Goal: Information Seeking & Learning: Learn about a topic

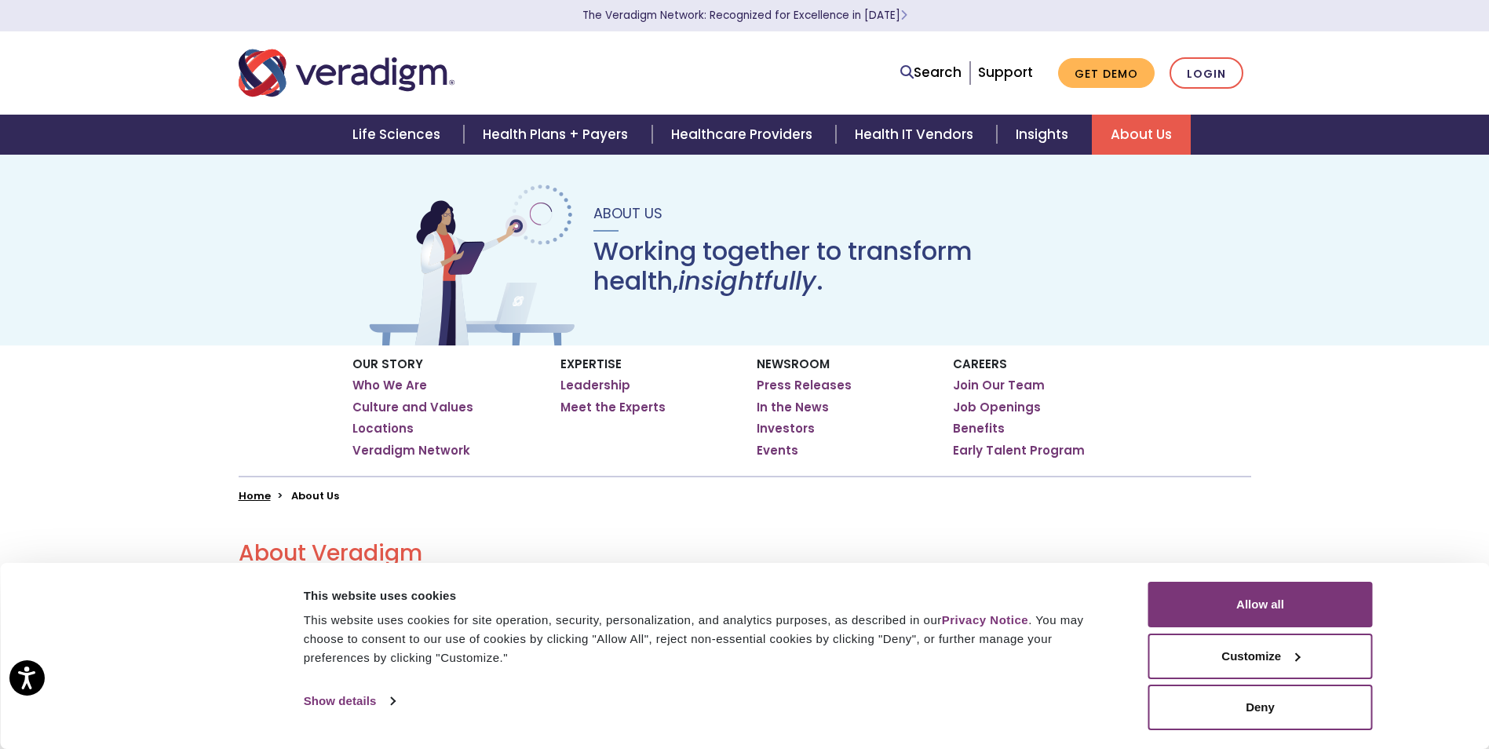
click at [30, 206] on div "About Us Working together to transform health, insightfully ." at bounding box center [744, 250] width 1489 height 192
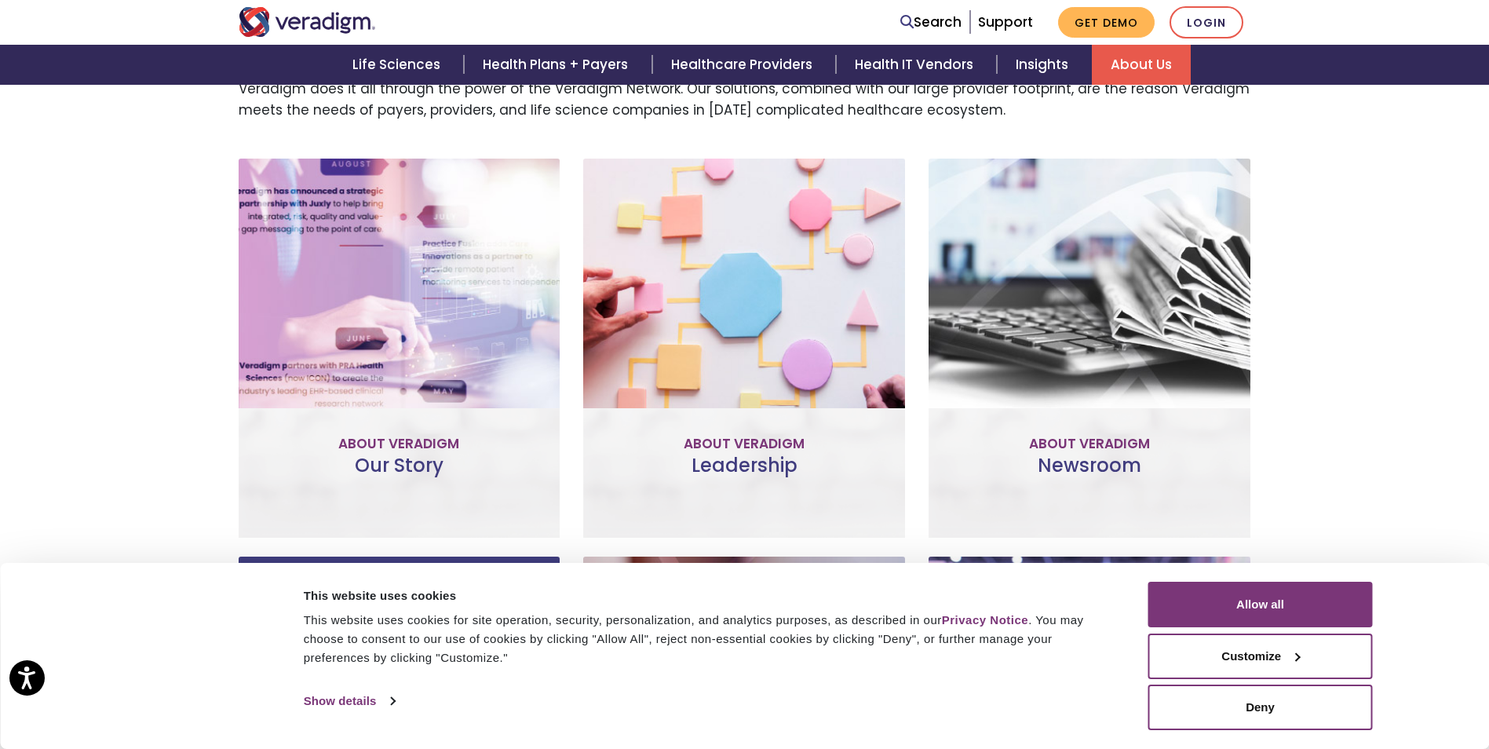
scroll to position [628, 0]
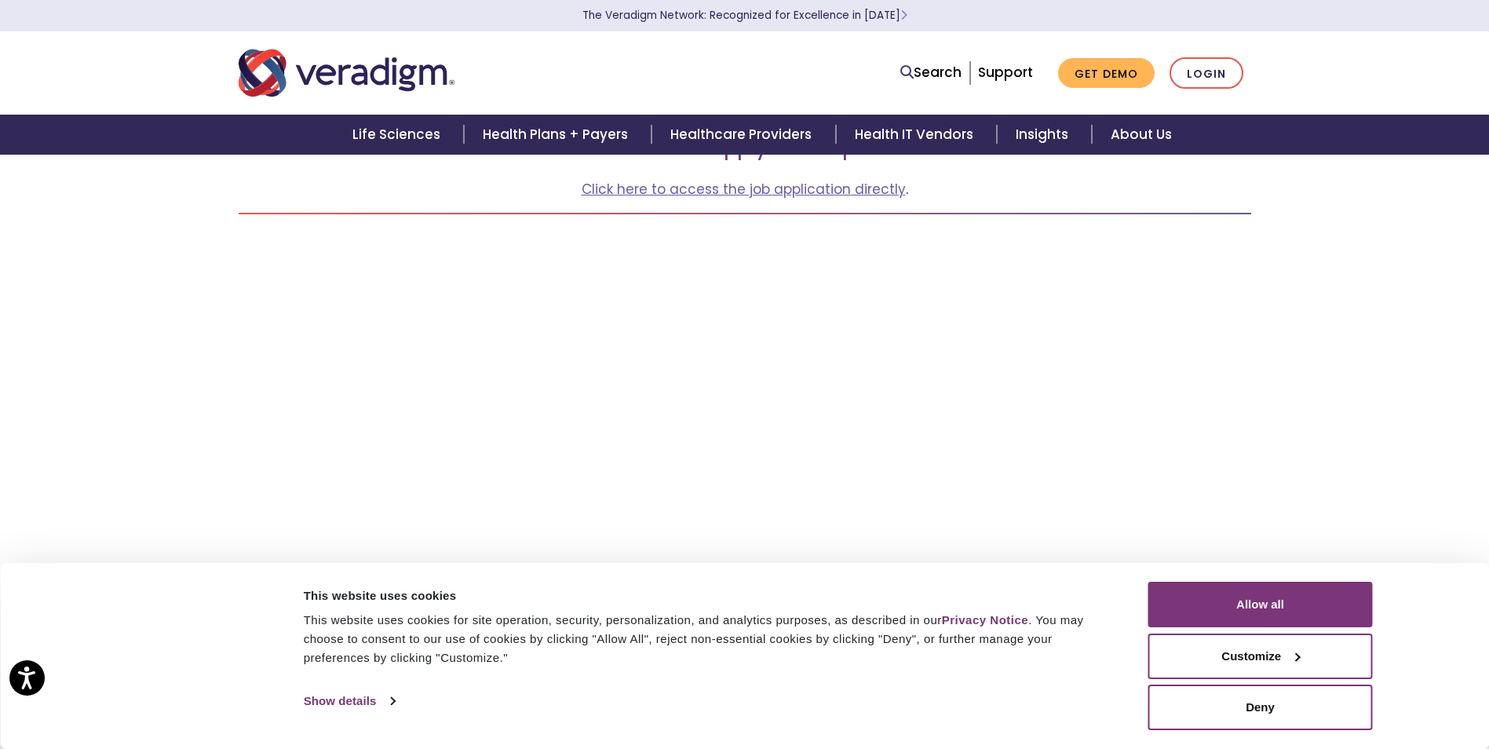
scroll to position [236, 0]
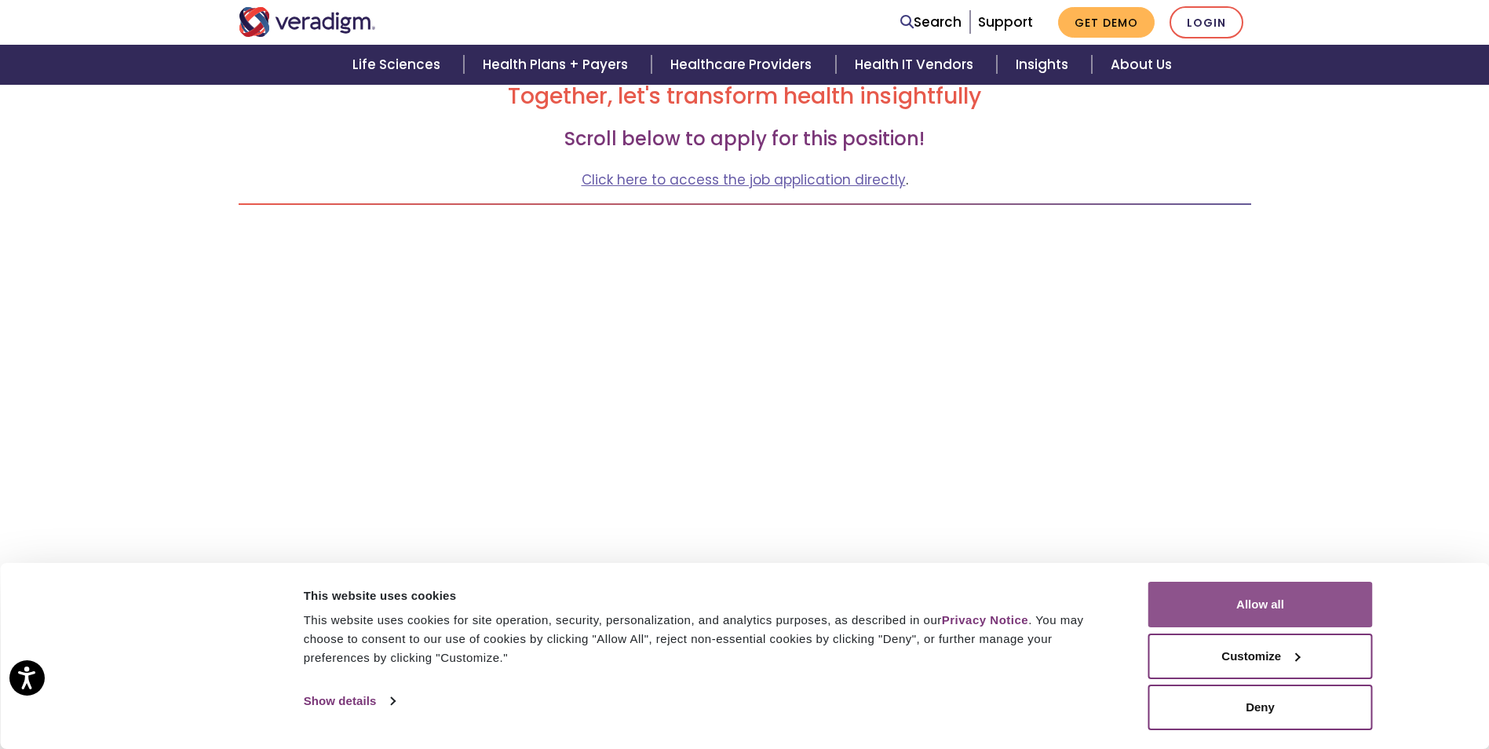
click at [1274, 604] on button "Allow all" at bounding box center [1260, 605] width 225 height 46
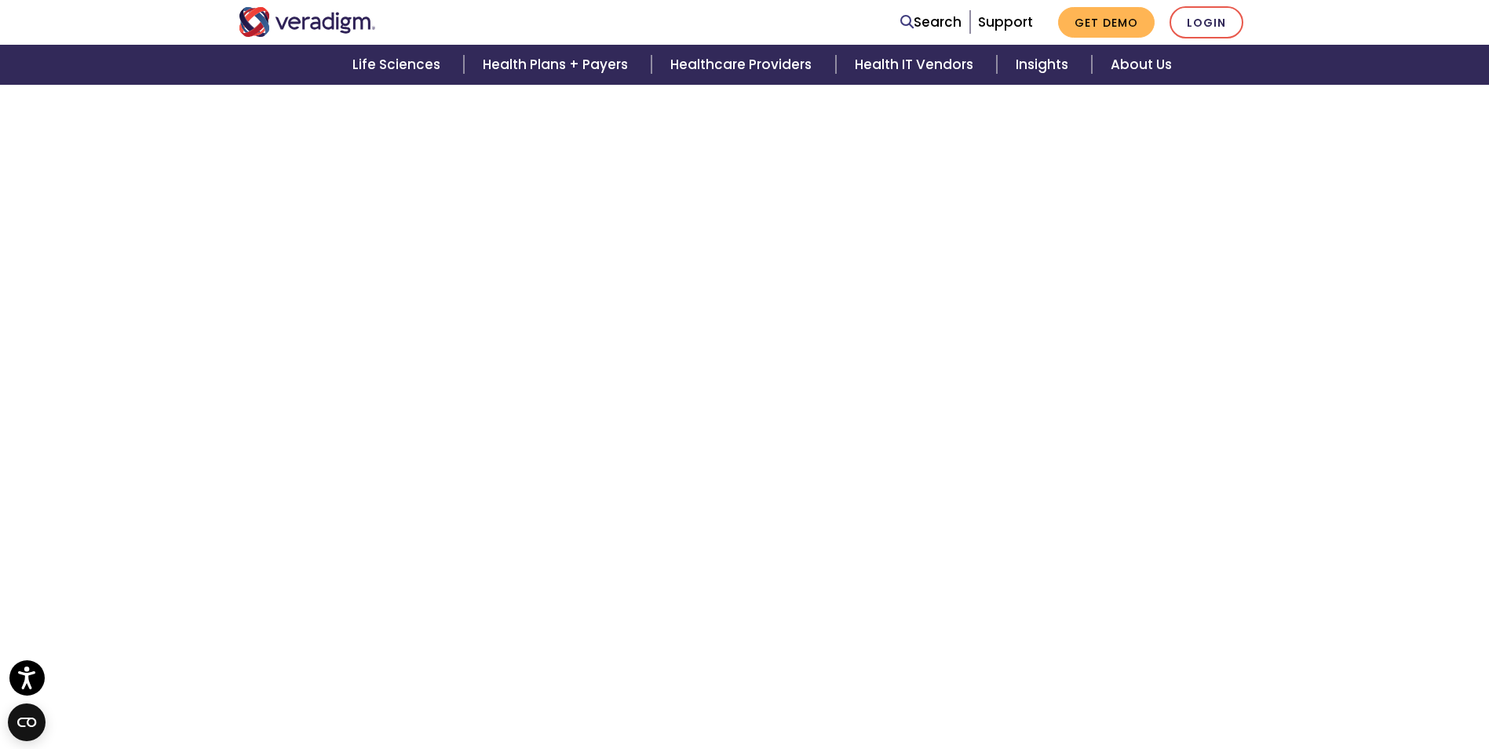
scroll to position [485, 0]
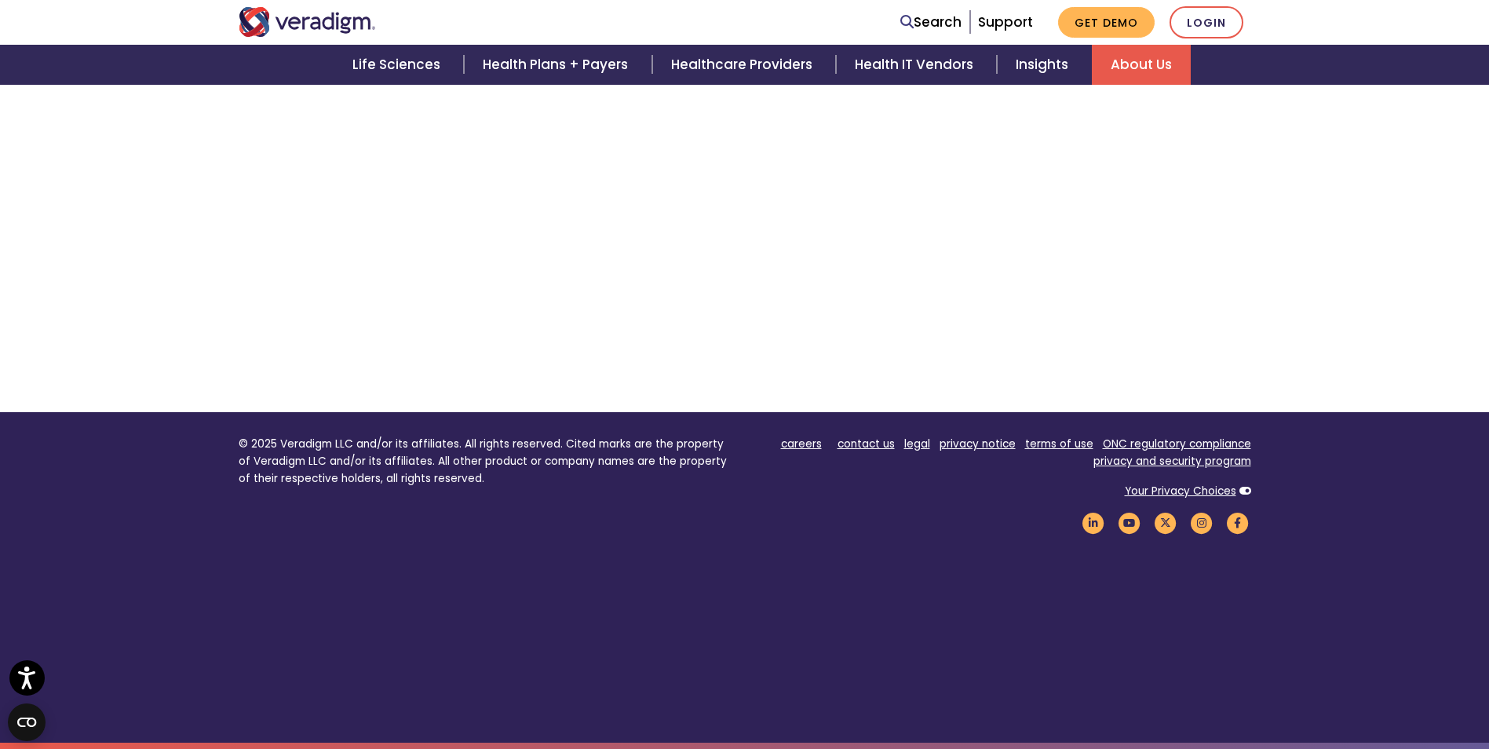
click at [1137, 61] on link "About Us" at bounding box center [1141, 65] width 99 height 40
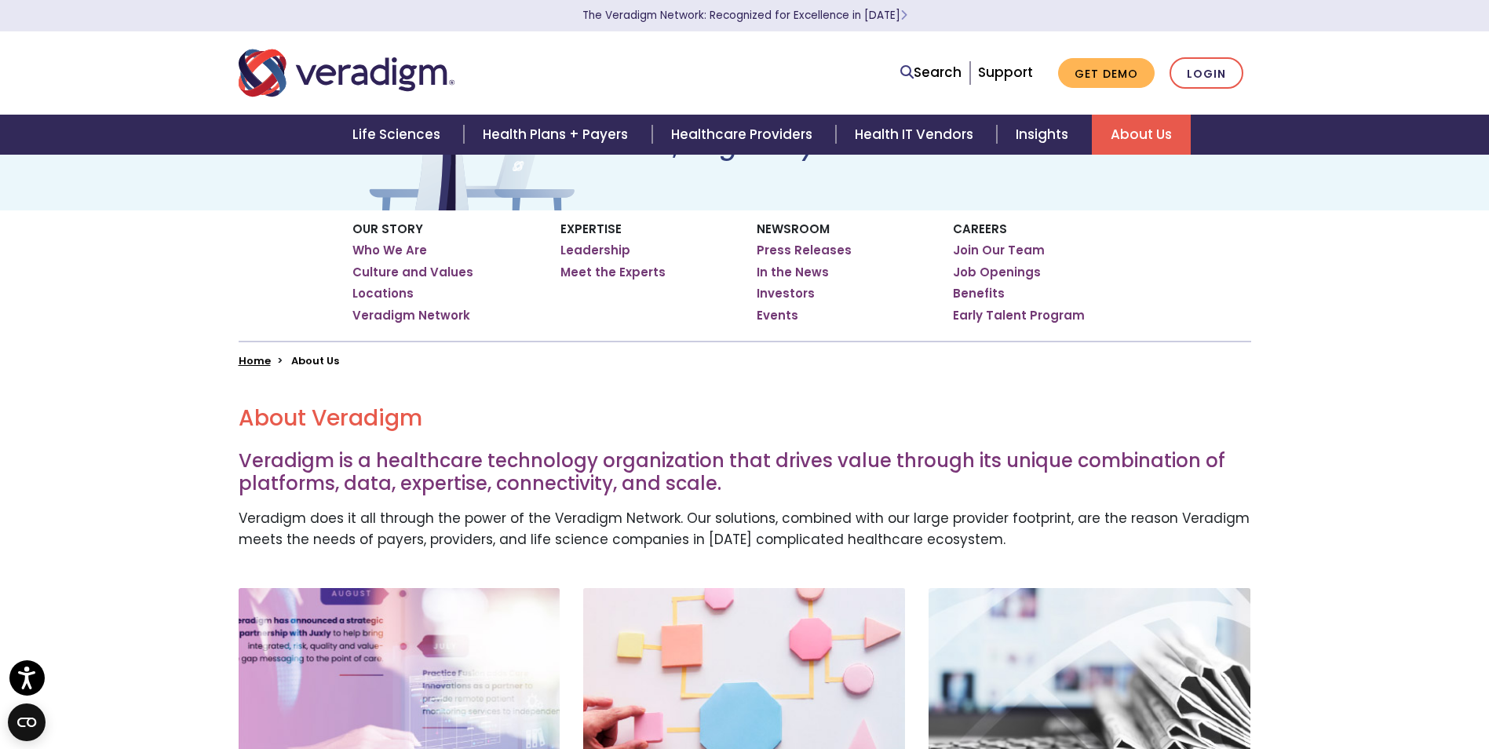
scroll to position [236, 0]
